Goal: Complete application form

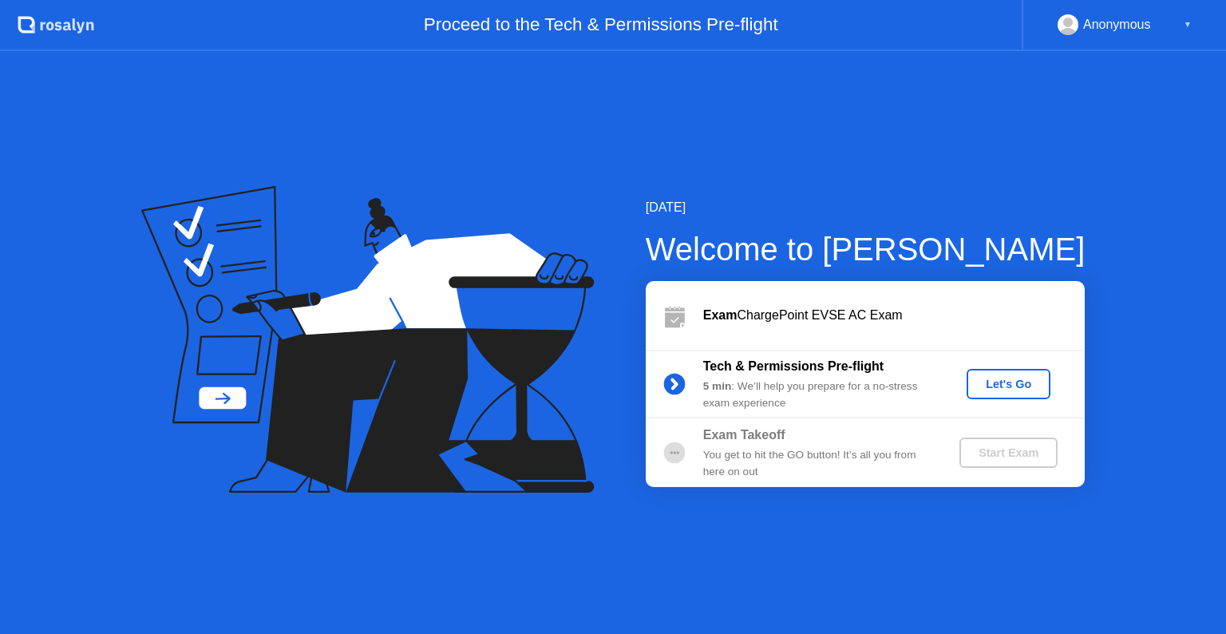
click at [990, 390] on div "Let's Go" at bounding box center [1008, 384] width 71 height 13
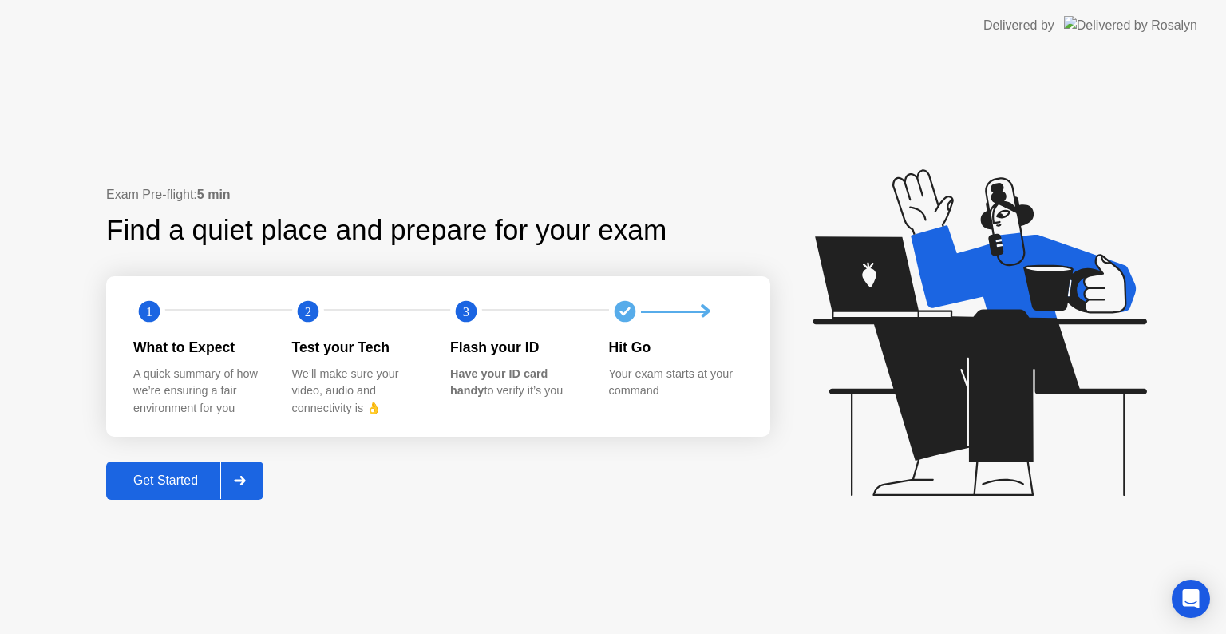
click at [174, 488] on div "Get Started" at bounding box center [165, 480] width 109 height 14
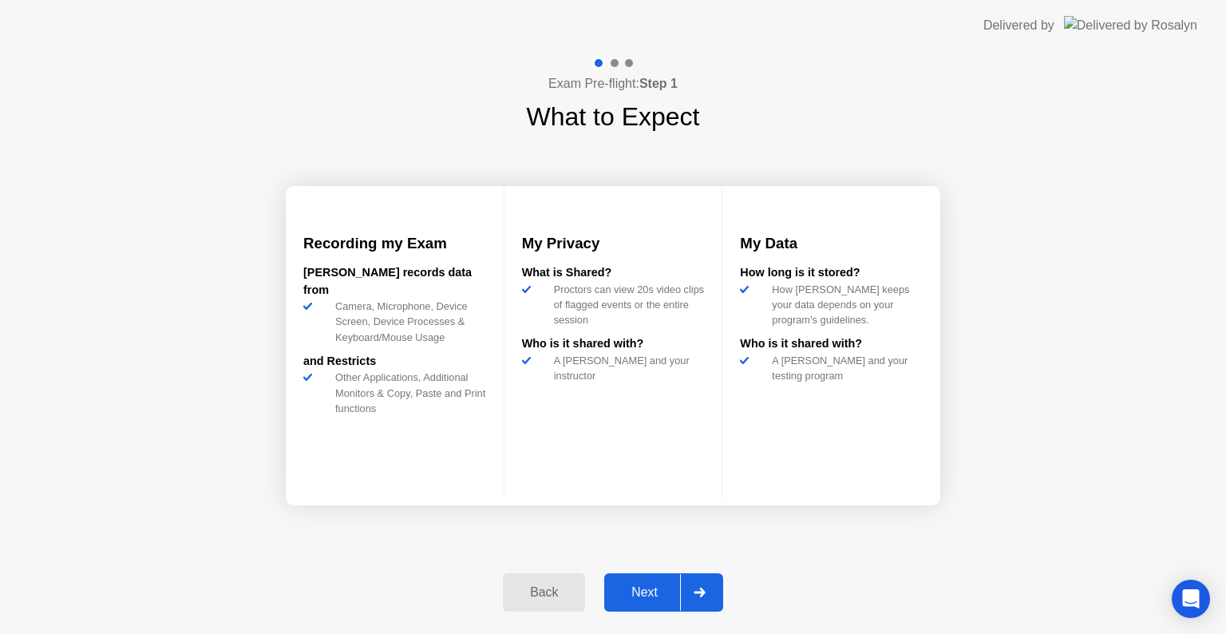
click at [638, 585] on div "Next" at bounding box center [644, 592] width 71 height 14
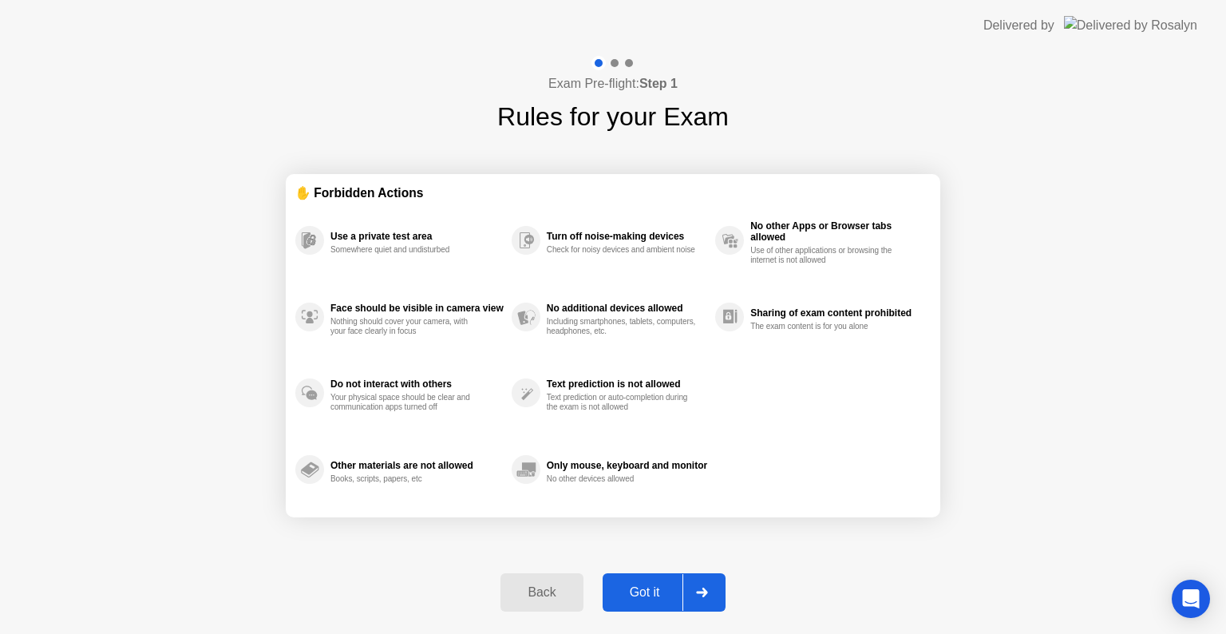
click at [653, 589] on div "Got it" at bounding box center [645, 592] width 75 height 14
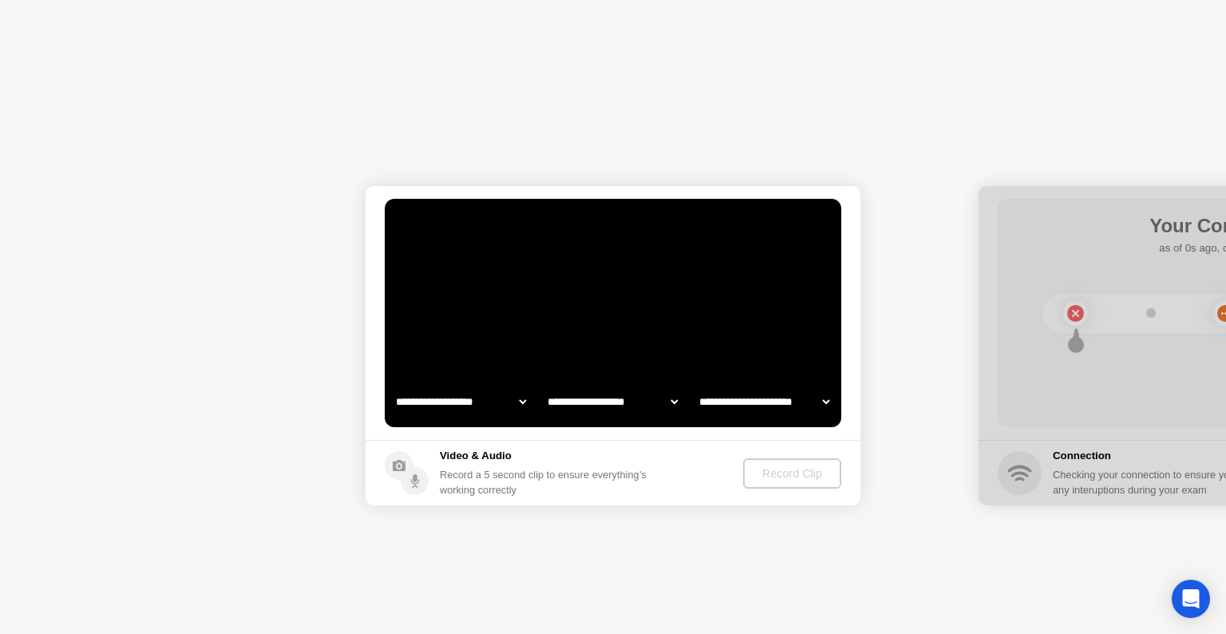
select select "**********"
select select "*******"
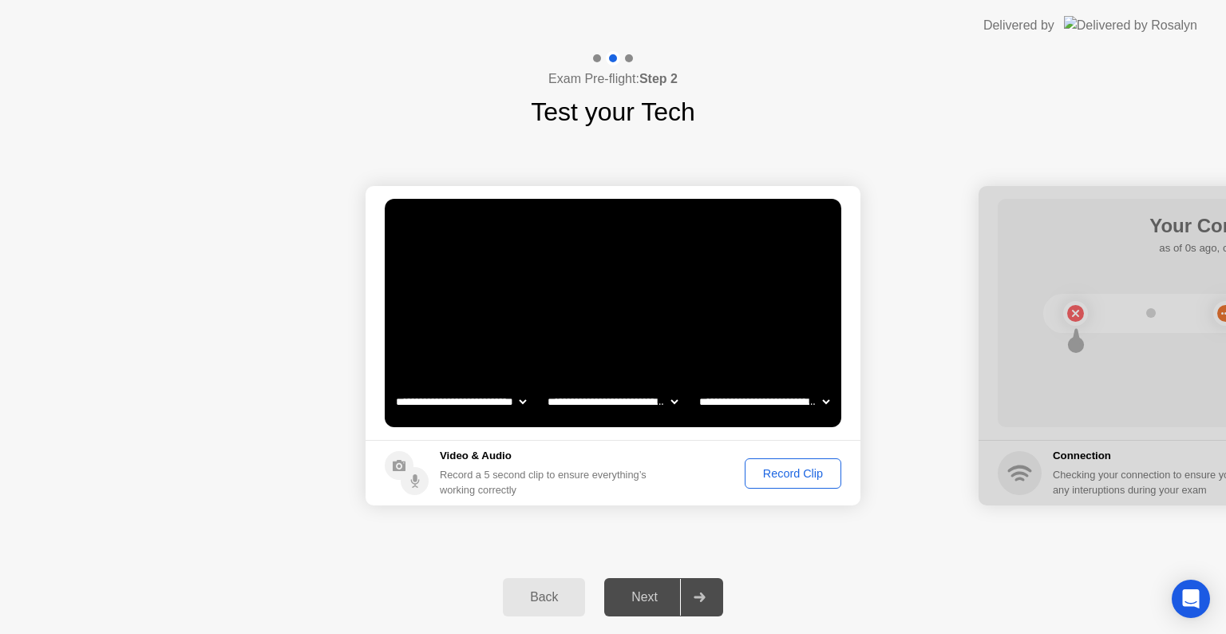
click at [767, 472] on div "Record Clip" at bounding box center [793, 473] width 85 height 13
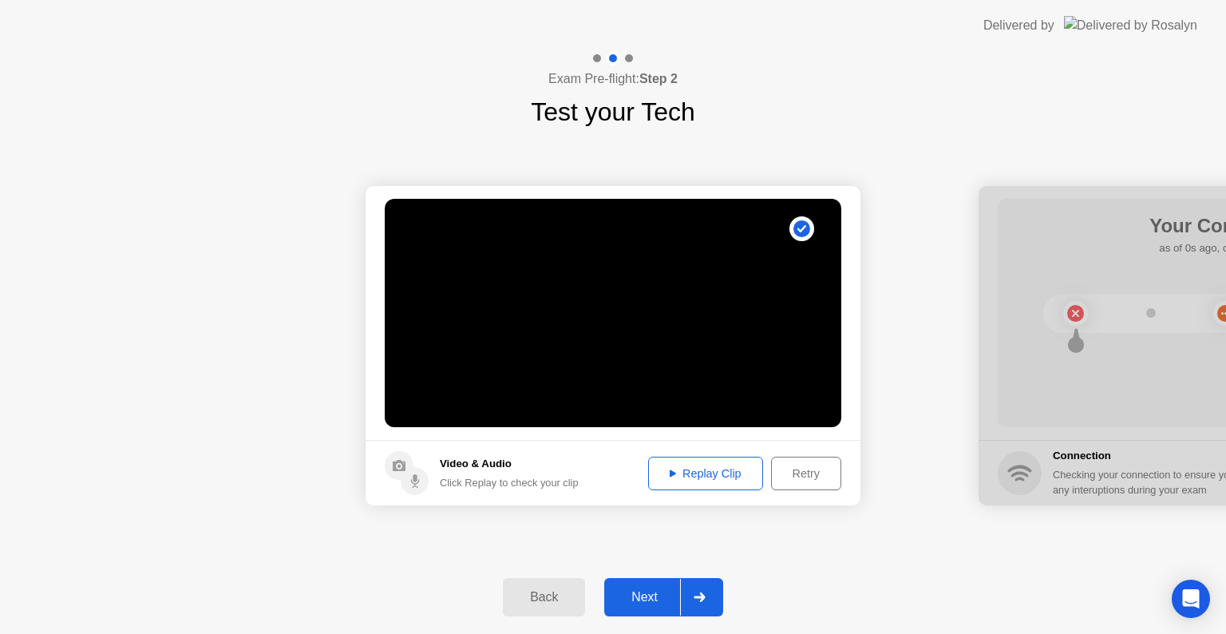
click at [648, 603] on div "Next" at bounding box center [644, 597] width 71 height 14
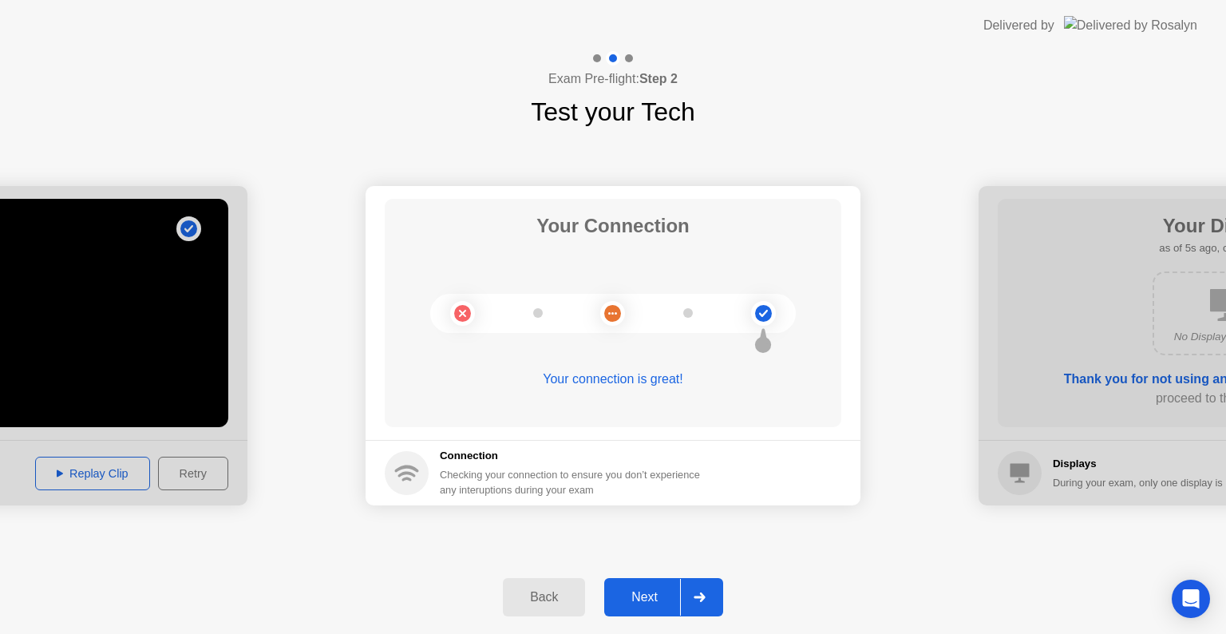
click at [652, 584] on button "Next" at bounding box center [663, 597] width 119 height 38
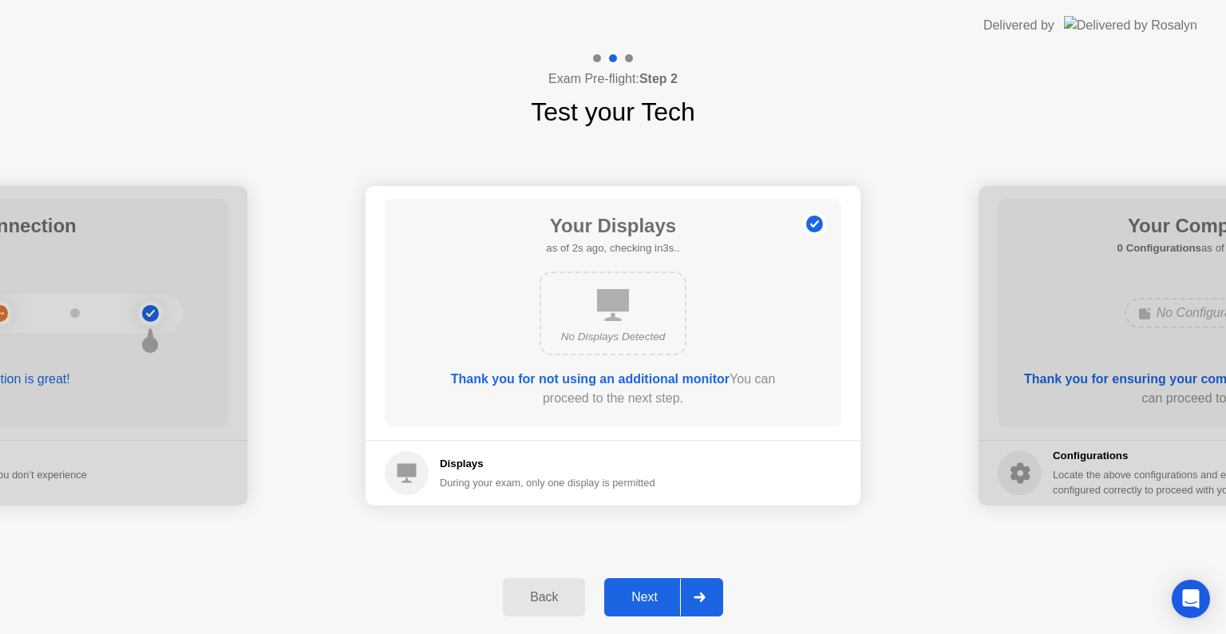
click at [648, 591] on div "Next" at bounding box center [644, 597] width 71 height 14
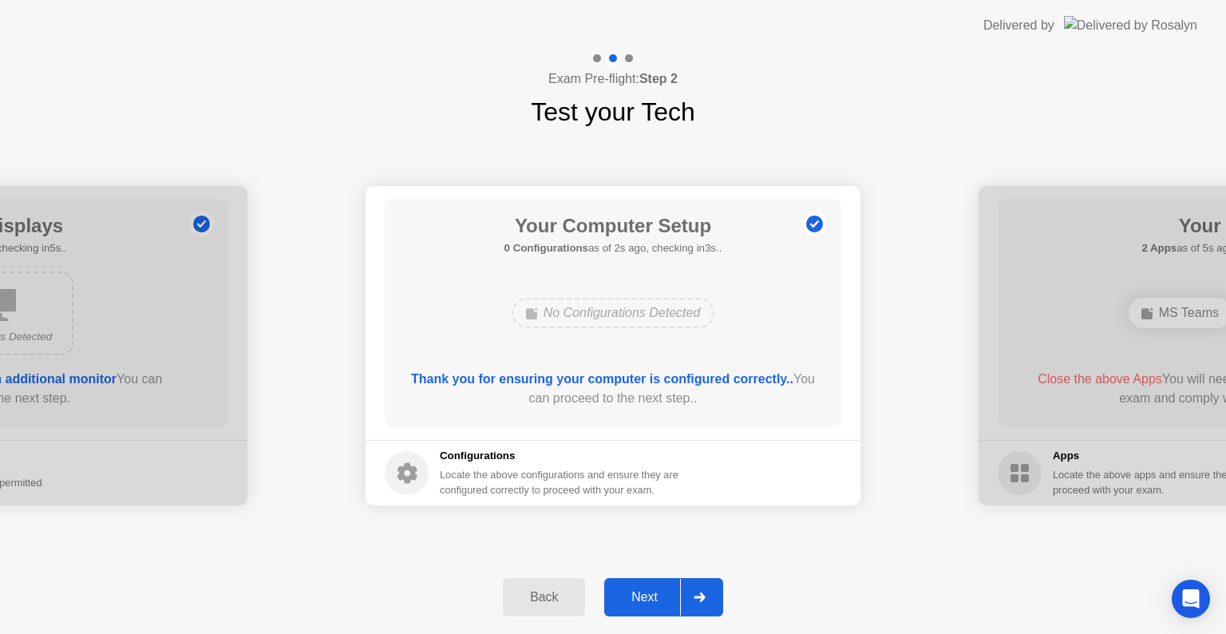
click at [648, 591] on div "Next" at bounding box center [644, 597] width 71 height 14
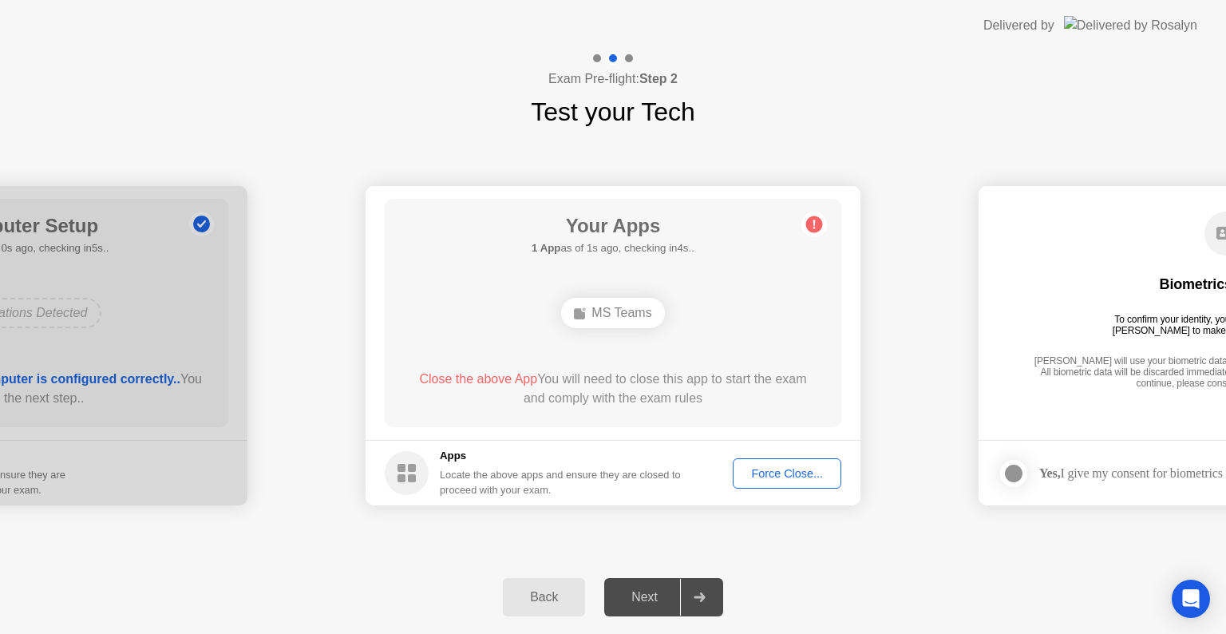
click at [786, 469] on div "Force Close..." at bounding box center [787, 473] width 97 height 13
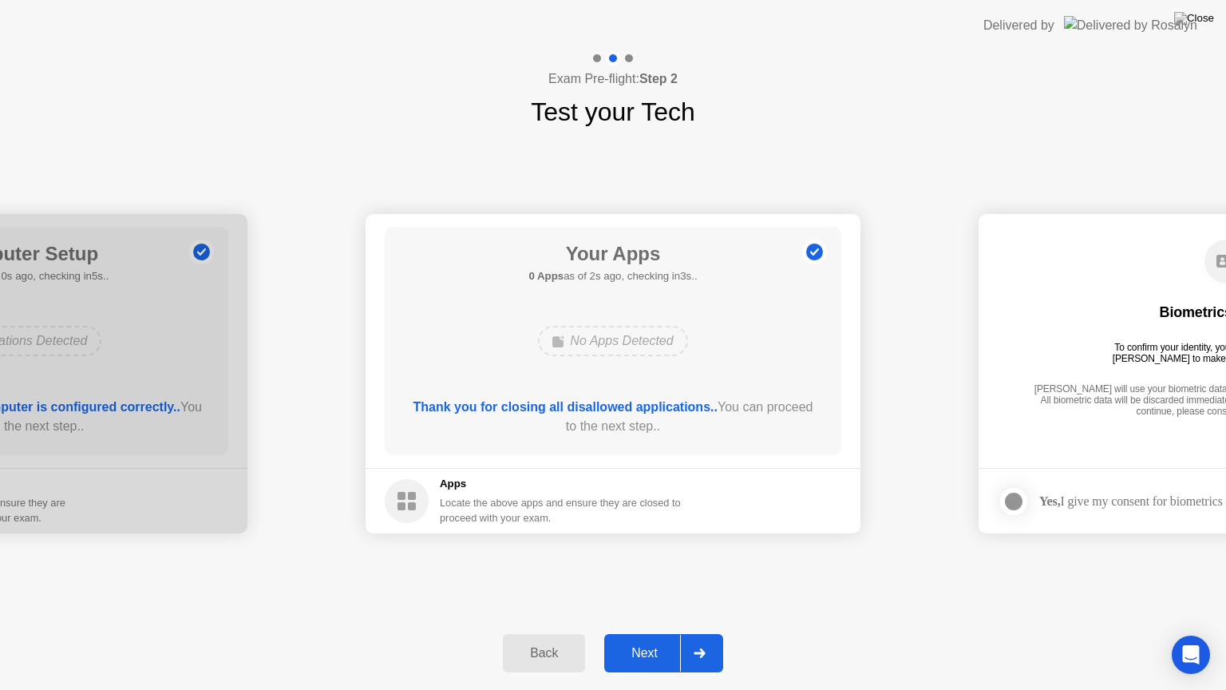
click at [648, 633] on button "Next" at bounding box center [663, 653] width 119 height 38
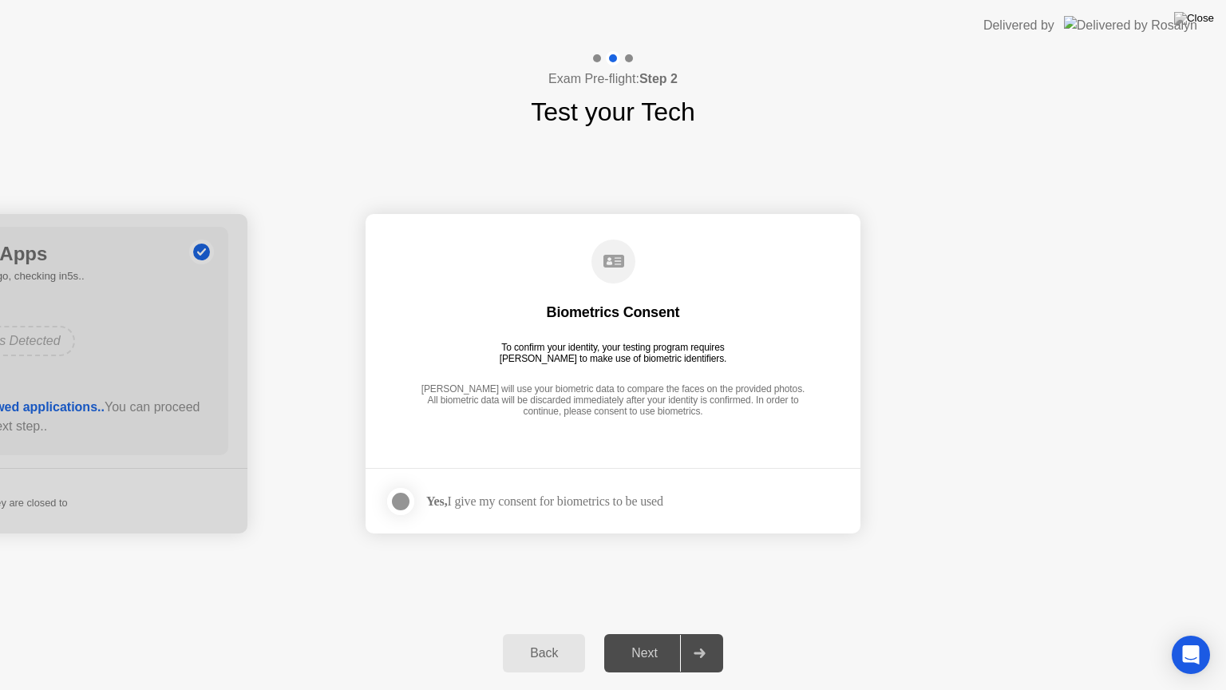
click at [591, 499] on div "Yes, I give my consent for biometrics to be used" at bounding box center [544, 500] width 237 height 15
click at [393, 492] on div at bounding box center [400, 501] width 19 height 19
click at [648, 633] on div "Next" at bounding box center [644, 653] width 71 height 14
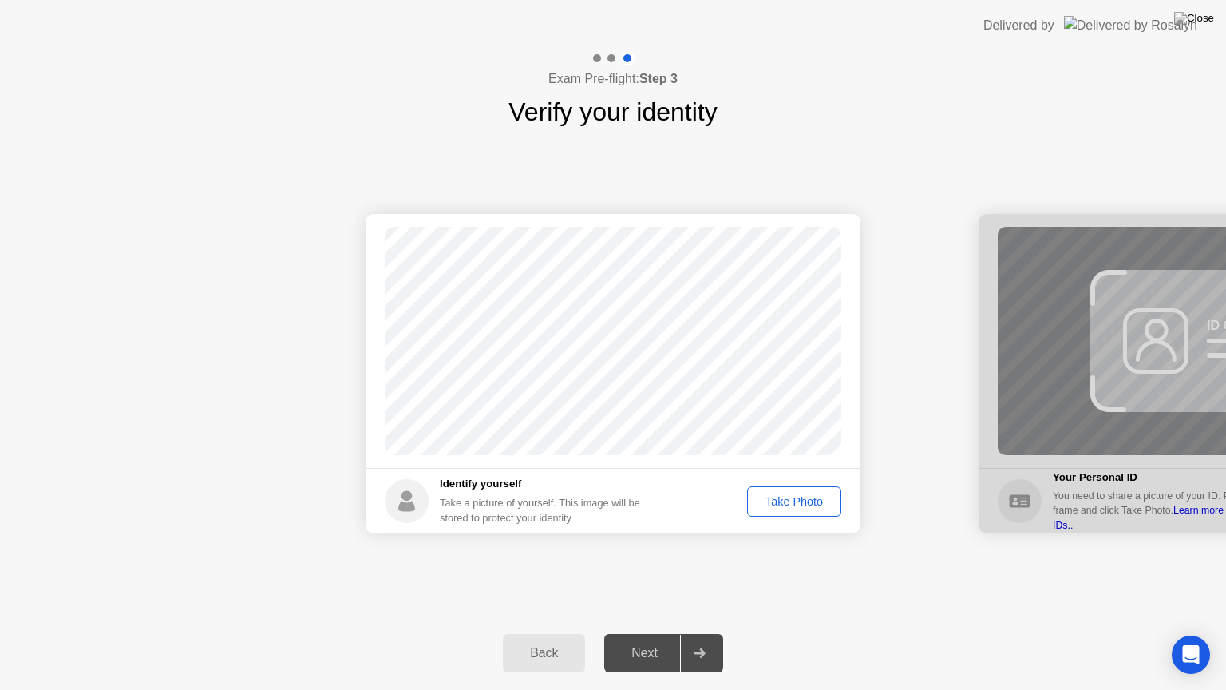
click at [767, 507] on div "Take Photo" at bounding box center [794, 501] width 83 height 13
click at [632, 633] on div "Next" at bounding box center [644, 653] width 71 height 14
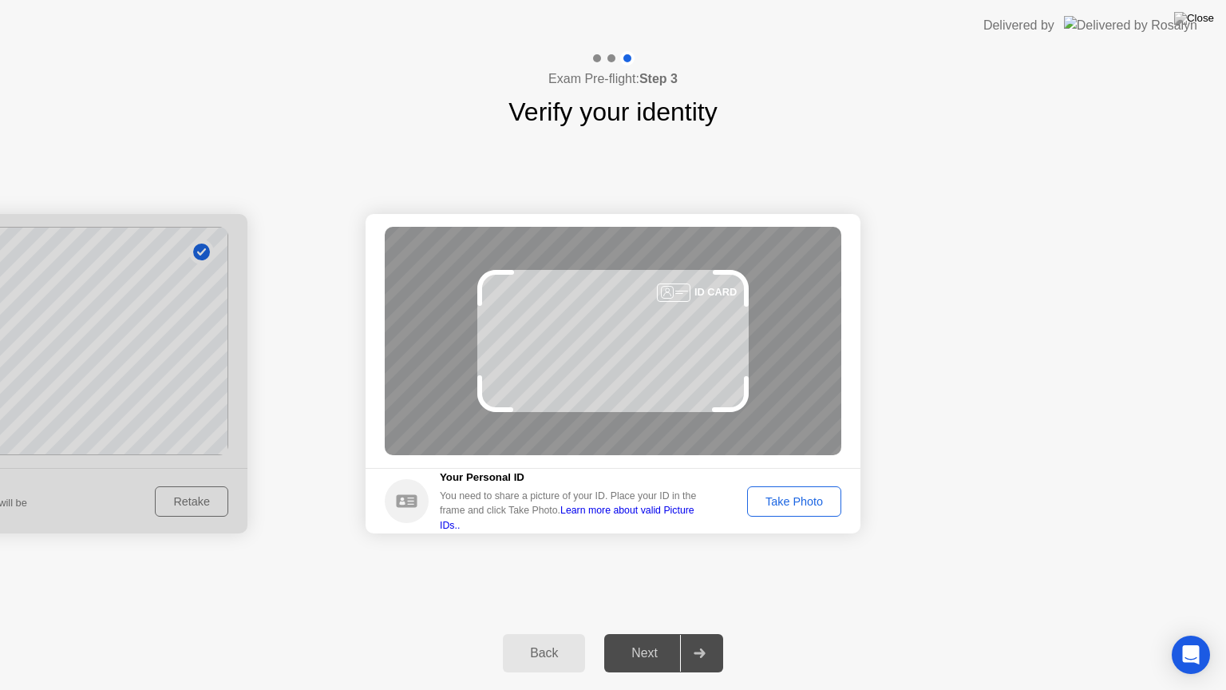
click at [771, 495] on div "Take Photo" at bounding box center [794, 501] width 83 height 13
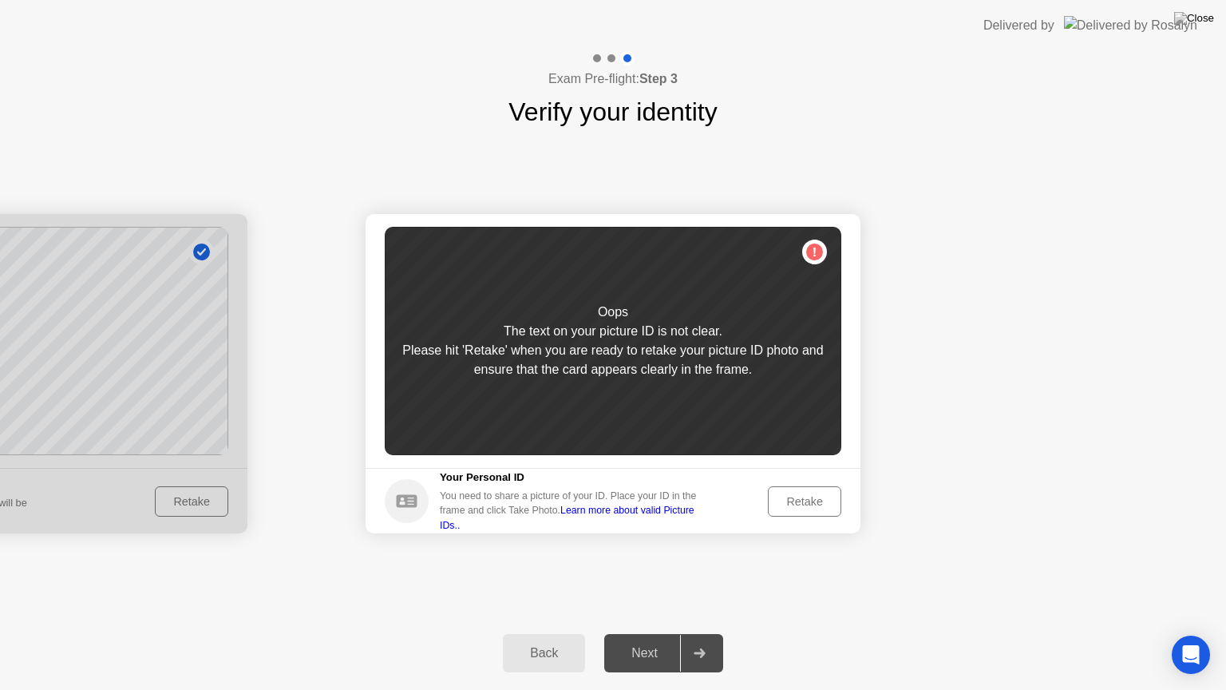
click at [771, 495] on button "Retake" at bounding box center [804, 501] width 73 height 30
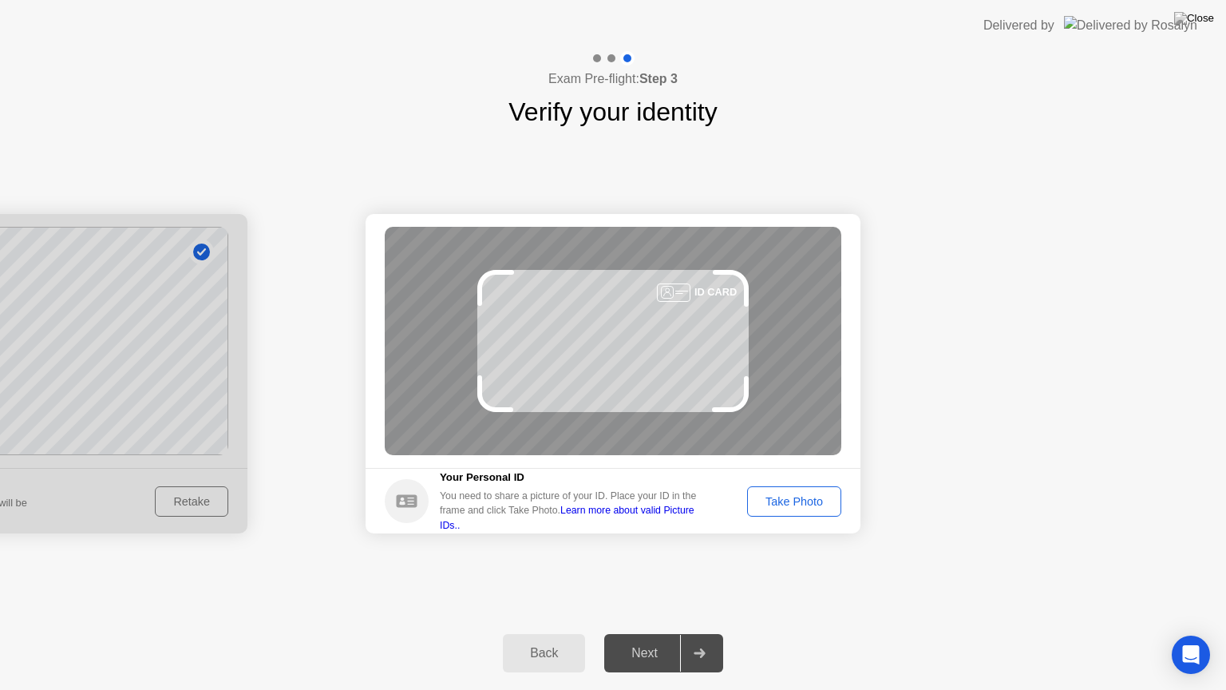
click at [771, 496] on div "Take Photo" at bounding box center [794, 501] width 83 height 13
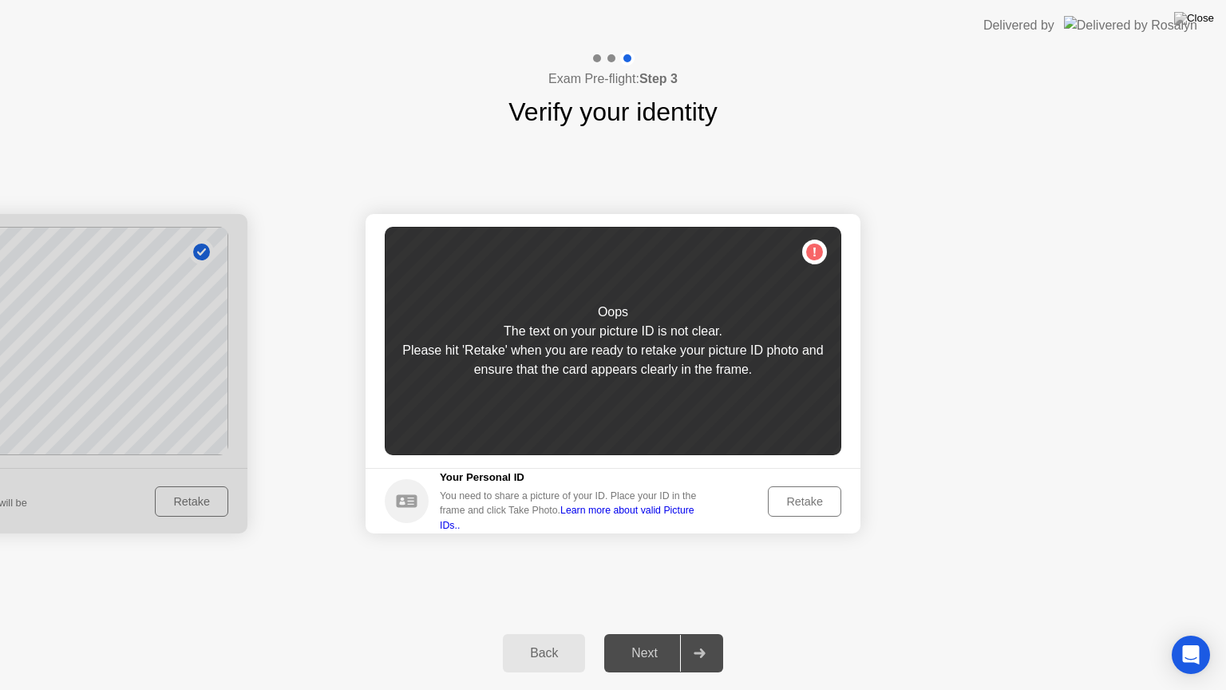
click at [771, 496] on button "Retake" at bounding box center [804, 501] width 73 height 30
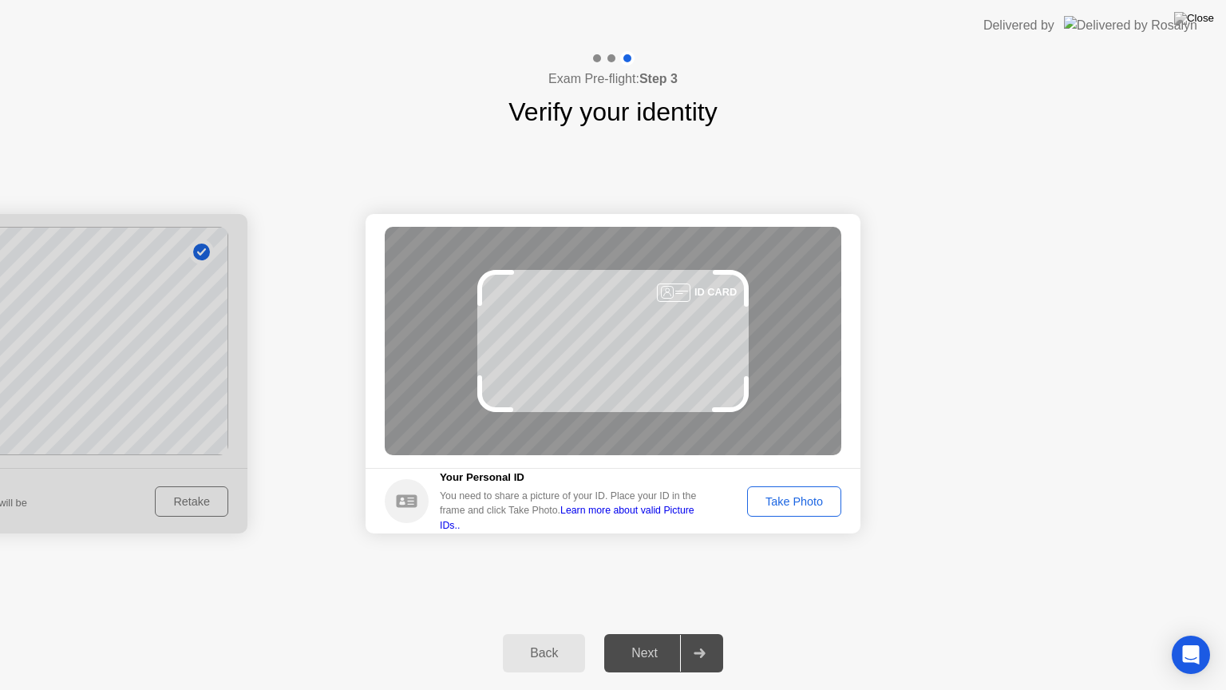
click at [771, 497] on div "Take Photo" at bounding box center [794, 501] width 83 height 13
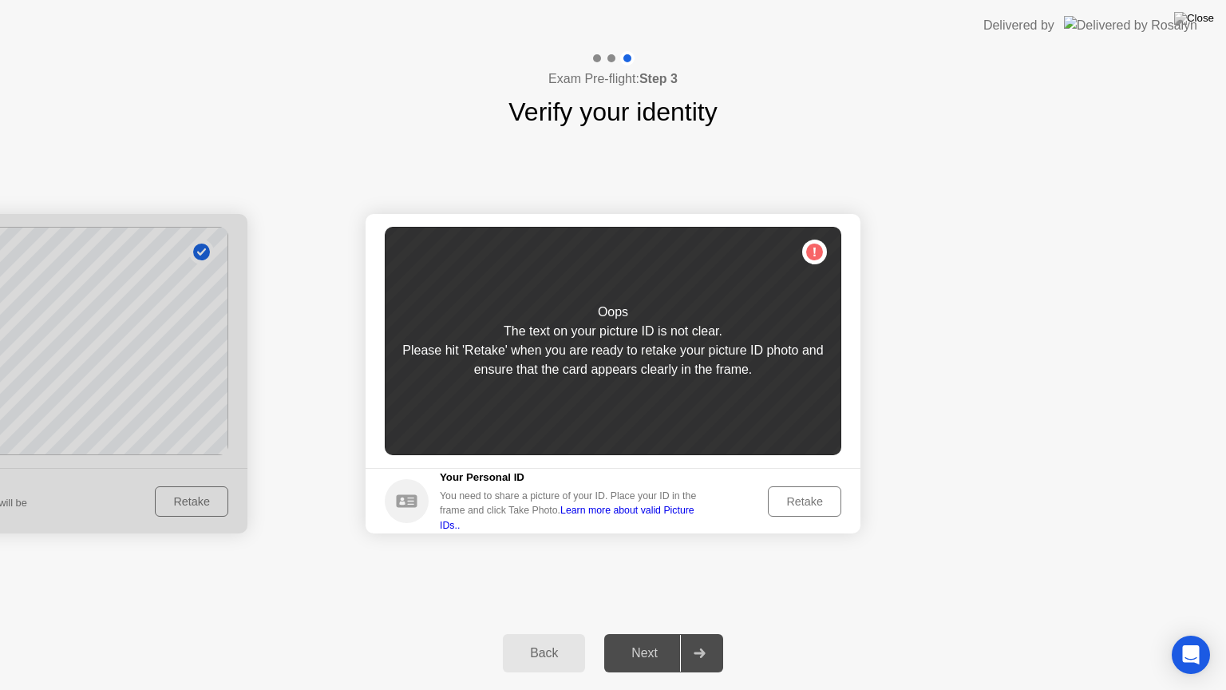
click at [772, 497] on button "Retake" at bounding box center [804, 501] width 73 height 30
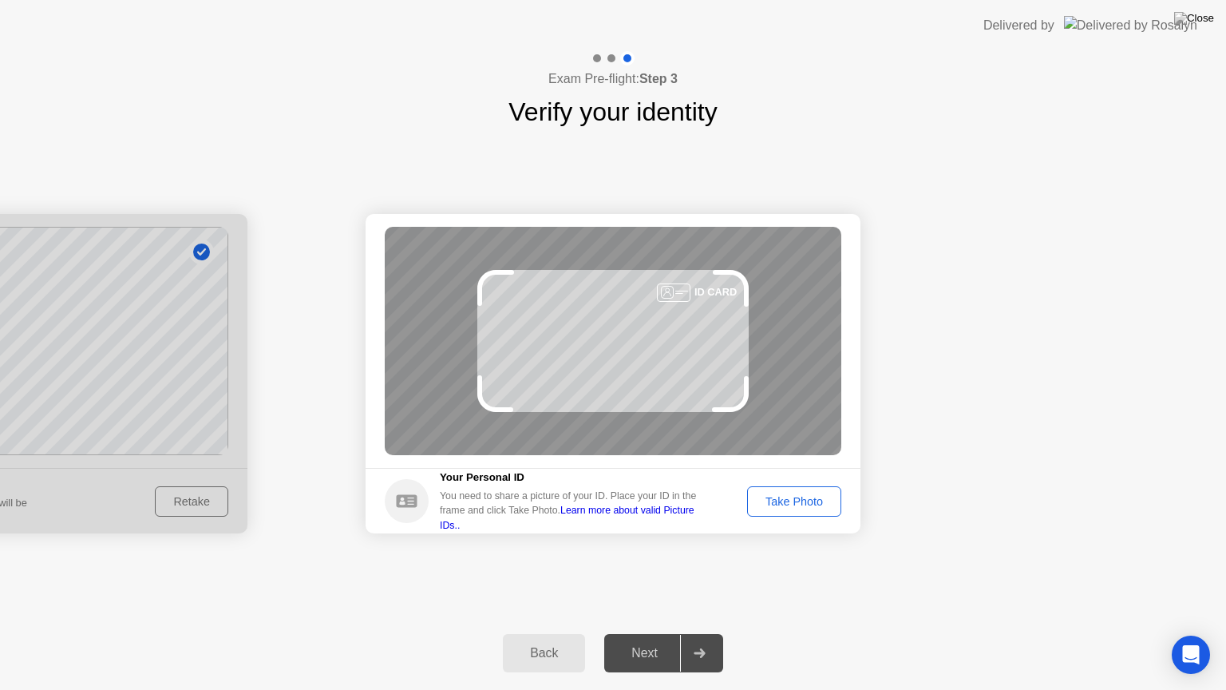
click at [772, 497] on div "Take Photo" at bounding box center [794, 501] width 83 height 13
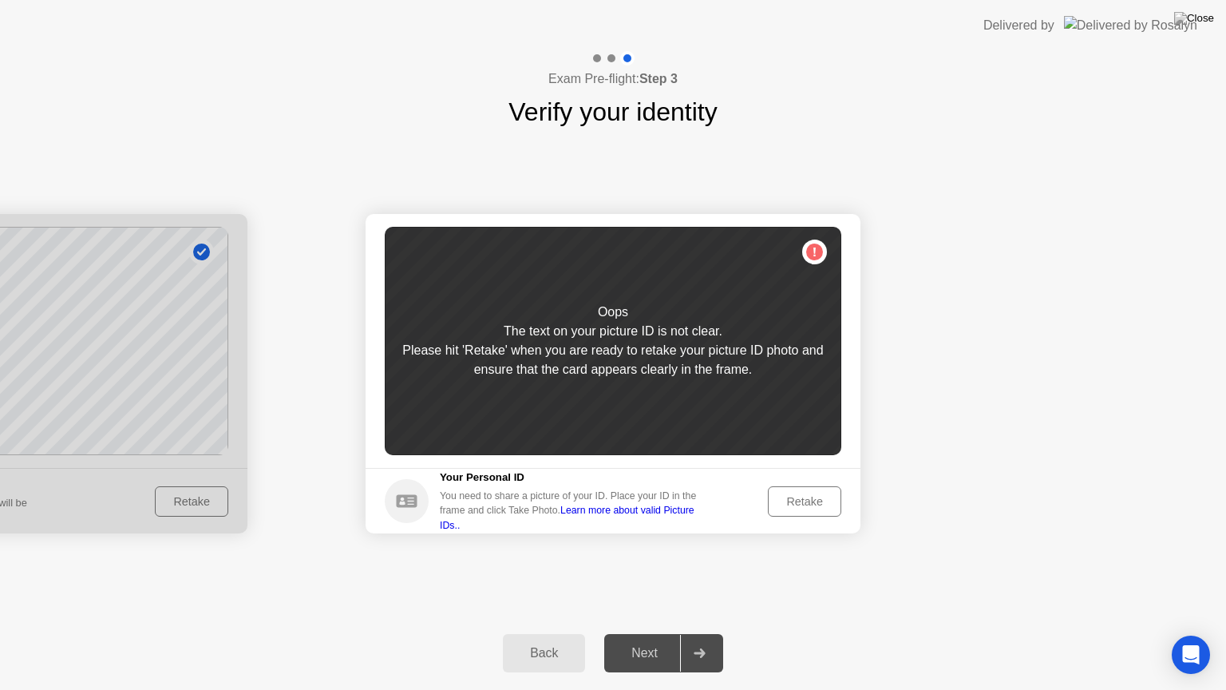
click at [772, 497] on button "Retake" at bounding box center [804, 501] width 73 height 30
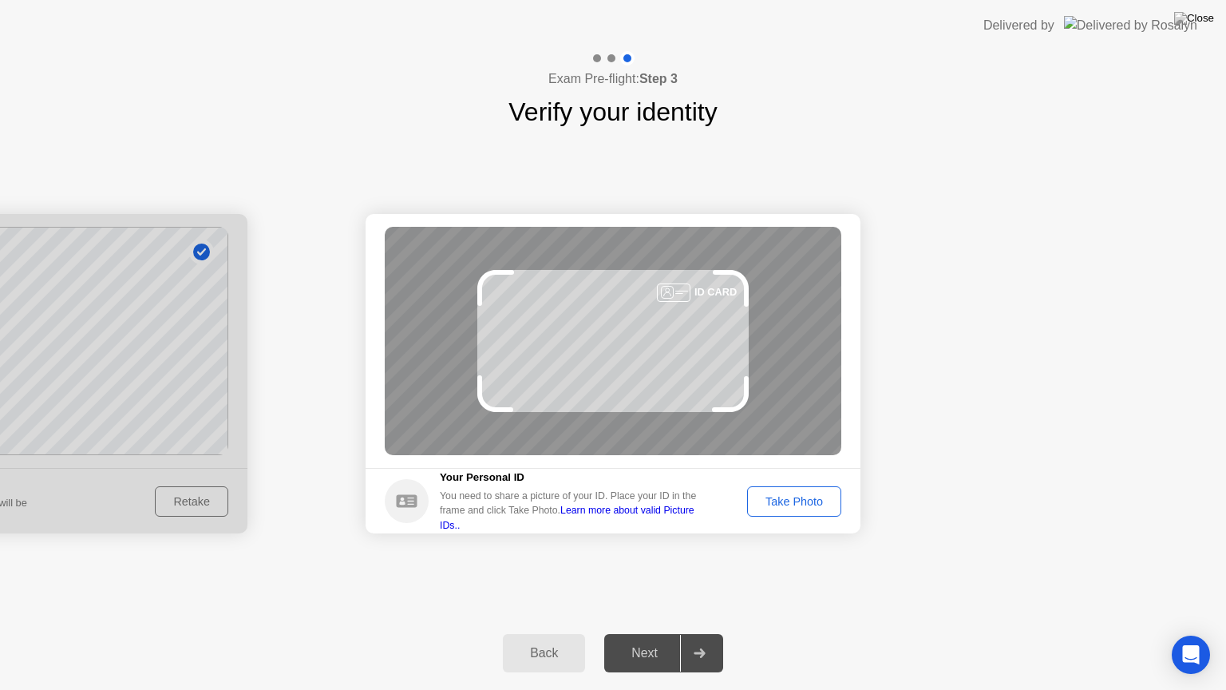
click at [772, 497] on div "Take Photo" at bounding box center [794, 501] width 83 height 13
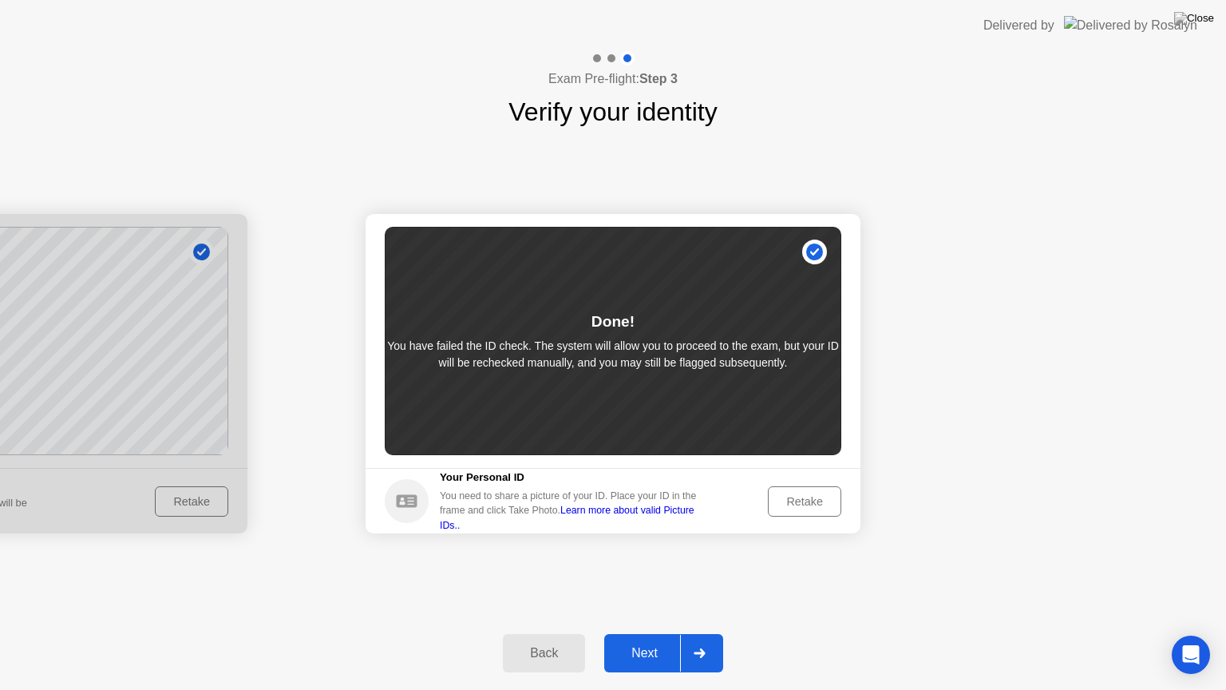
click at [641, 633] on div "Next" at bounding box center [644, 653] width 71 height 14
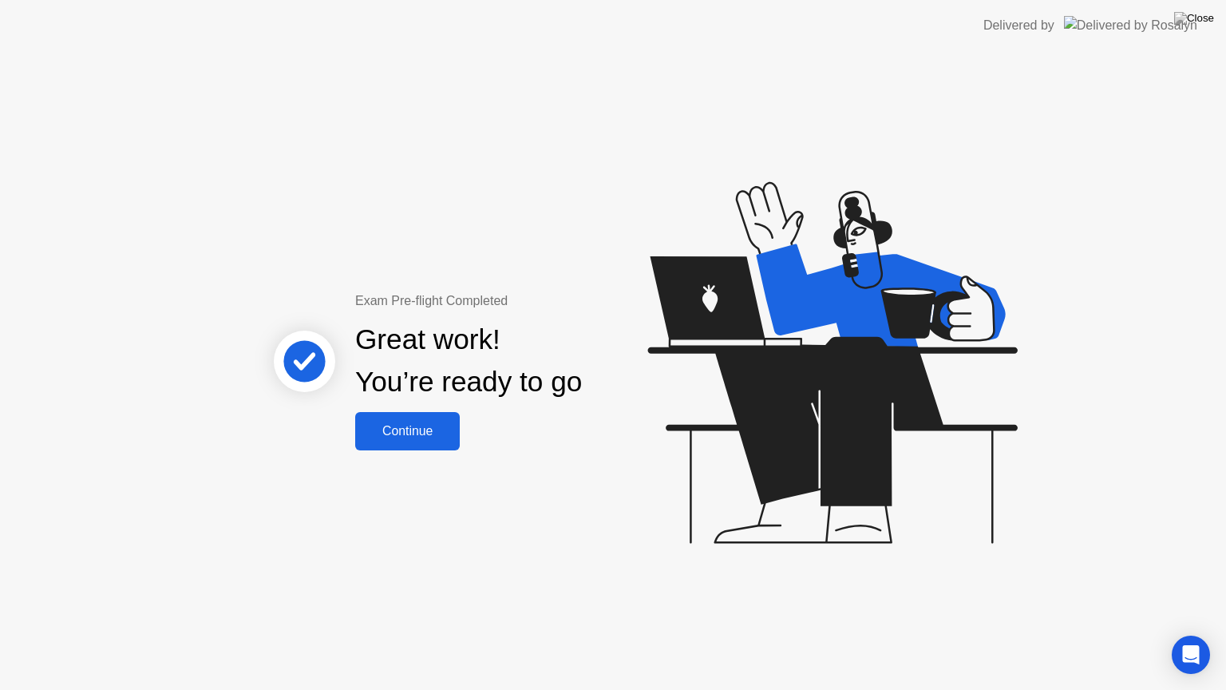
click at [443, 434] on div "Continue" at bounding box center [407, 431] width 95 height 14
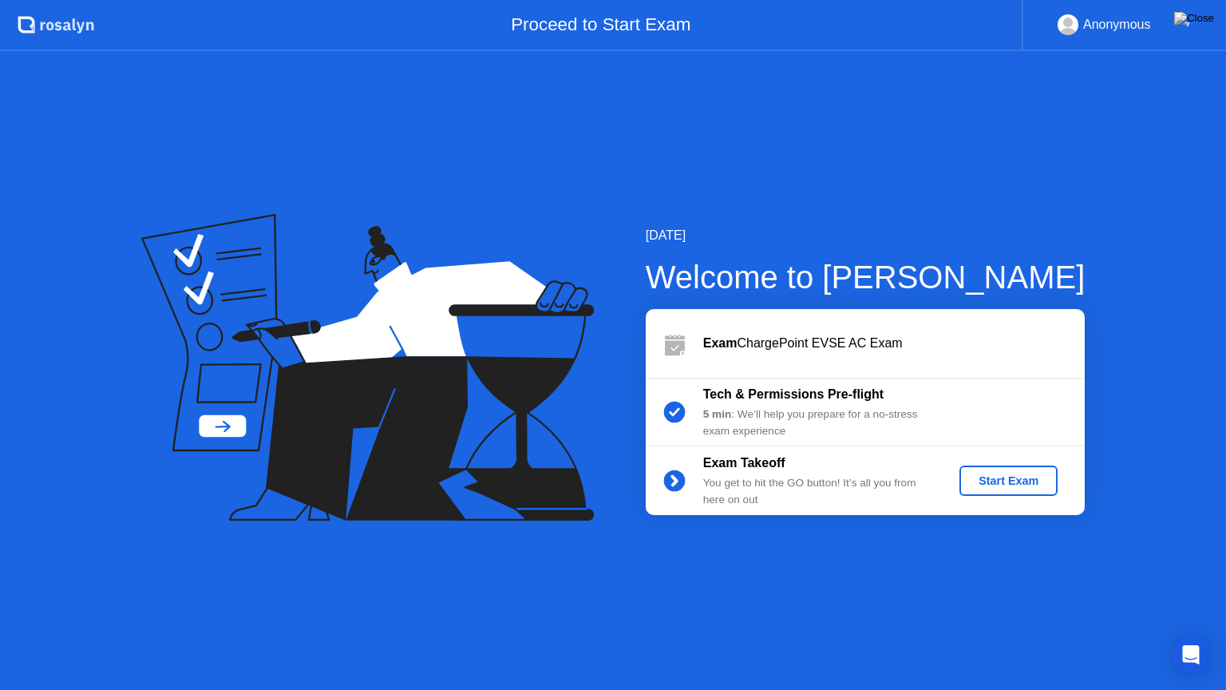
click at [988, 486] on div "Start Exam" at bounding box center [1008, 480] width 85 height 13
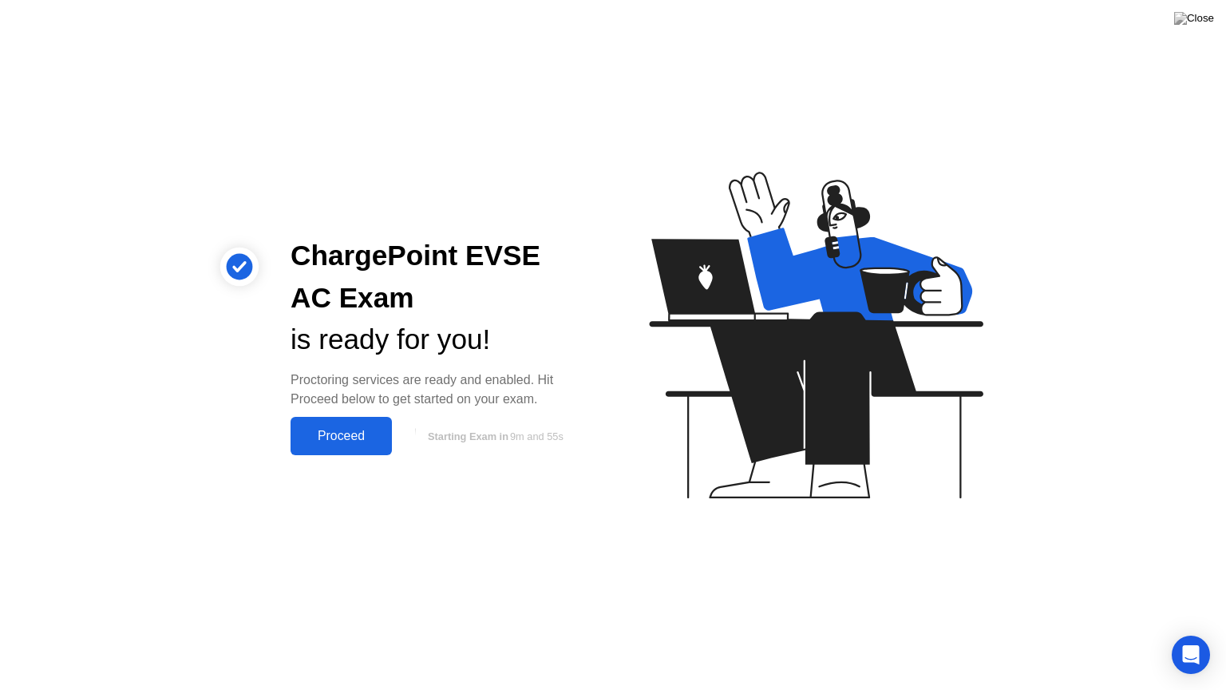
click at [350, 431] on div "Proceed" at bounding box center [341, 436] width 92 height 14
